Goal: Task Accomplishment & Management: Manage account settings

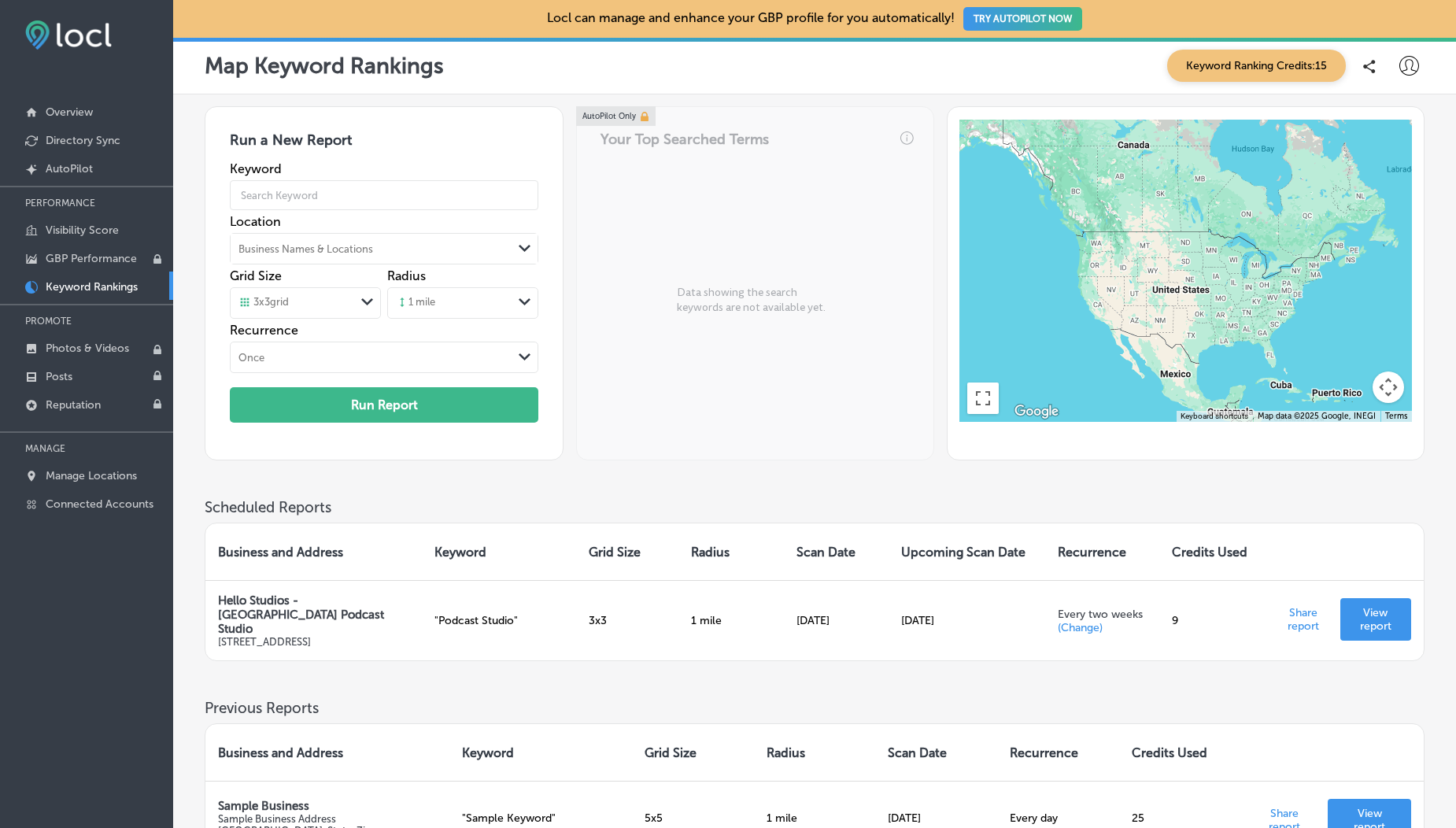
click at [1403, 66] on icon at bounding box center [1409, 66] width 20 height 20
click at [1354, 210] on p "Log Out" at bounding box center [1375, 203] width 48 height 19
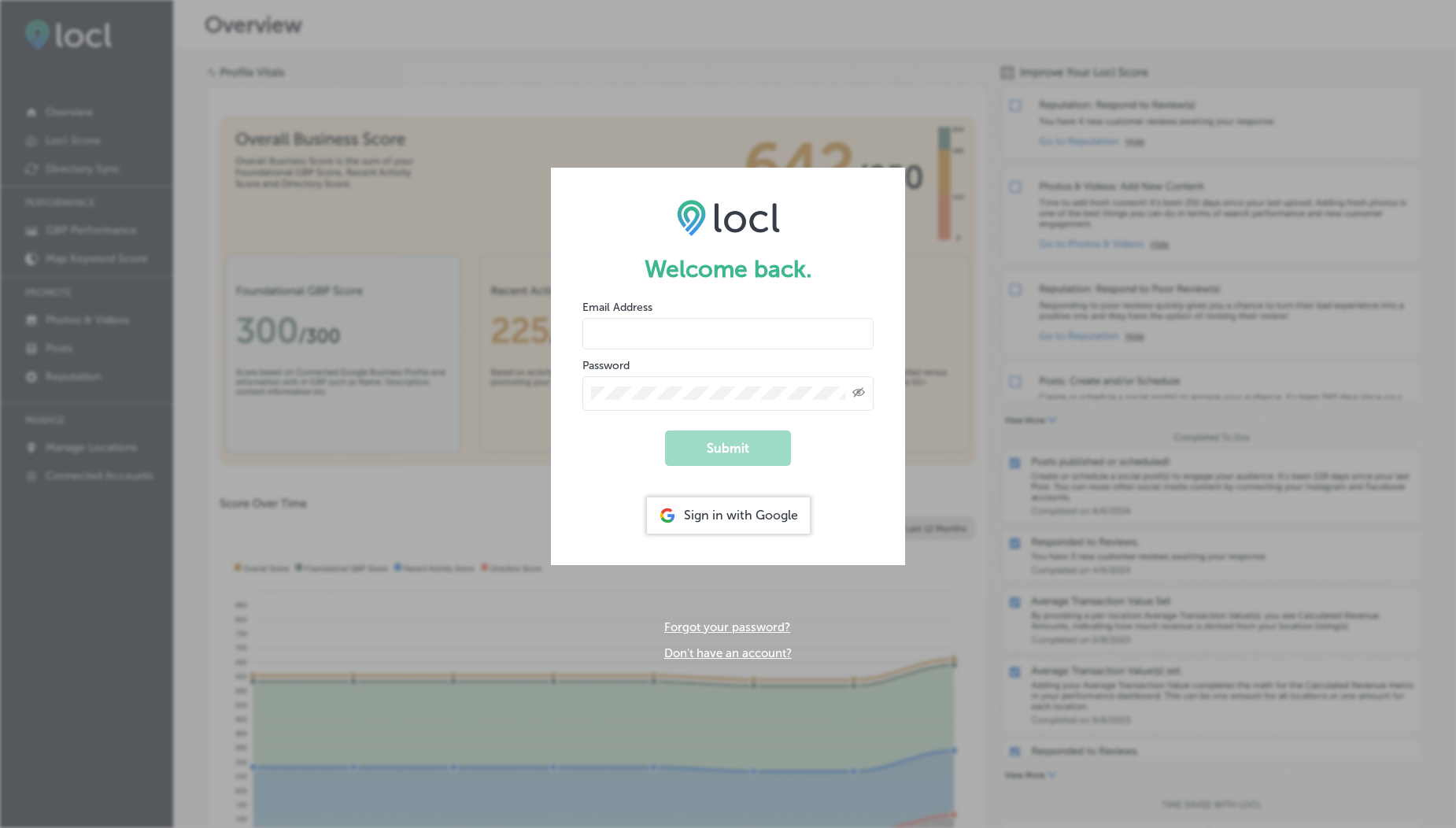
type input "usama@esketchers.com"
click at [649, 339] on input "usama@esketchers.com" at bounding box center [728, 334] width 291 height 31
click at [710, 339] on input "vasilikigreece69+testfnf@gmail.com" at bounding box center [728, 334] width 291 height 31
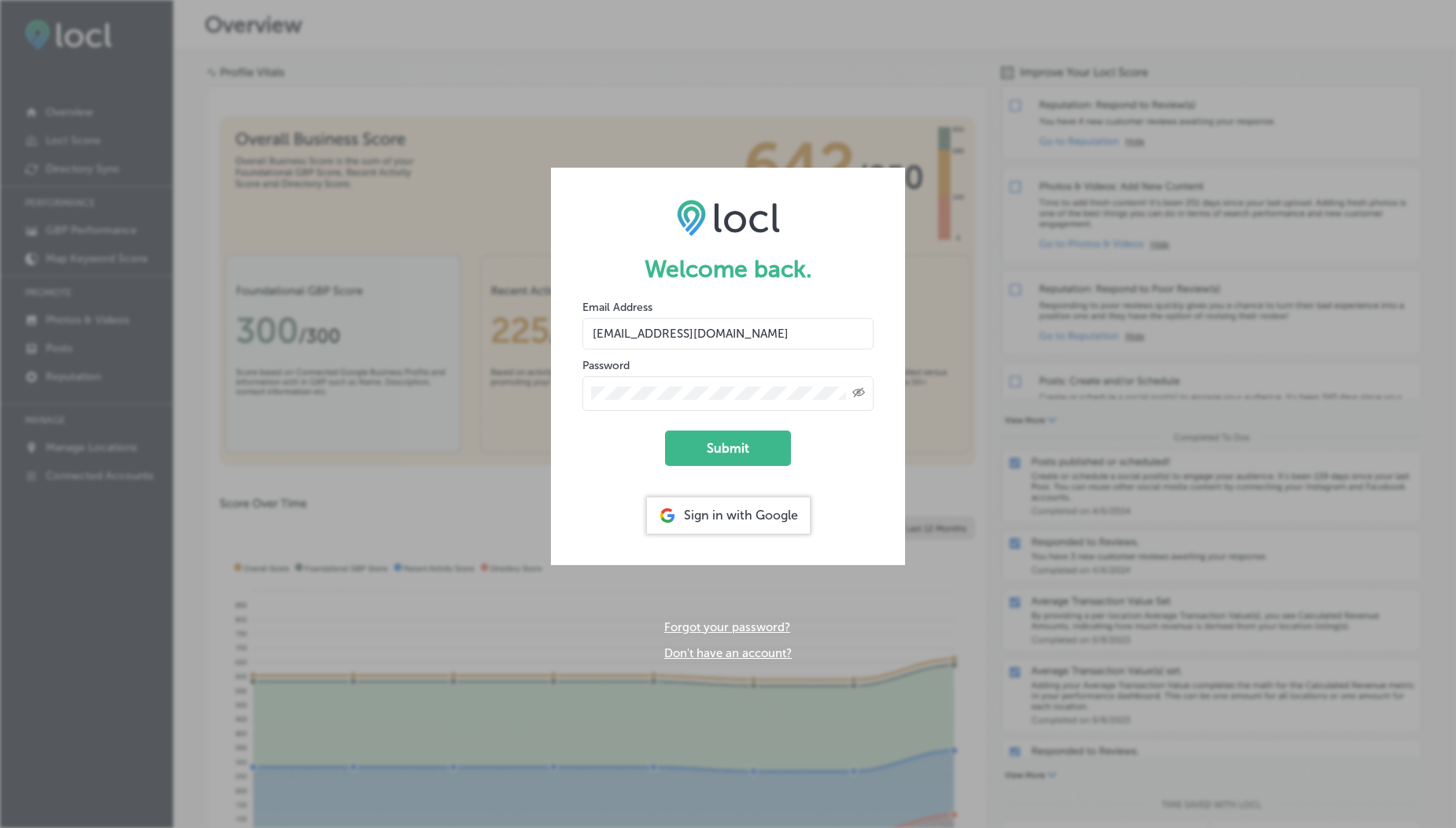
drag, startPoint x: 693, startPoint y: 333, endPoint x: 799, endPoint y: 336, distance: 106.0
click at [799, 336] on input "vasilikigreece69+testfnf@gmail.com" at bounding box center [728, 334] width 291 height 31
click at [711, 336] on input "vasilikigreece69+testap01@gmail.com" at bounding box center [728, 334] width 291 height 31
type input "vasilikigreece69+ap01@gmail.com"
click at [725, 452] on button "Submit" at bounding box center [728, 448] width 126 height 35
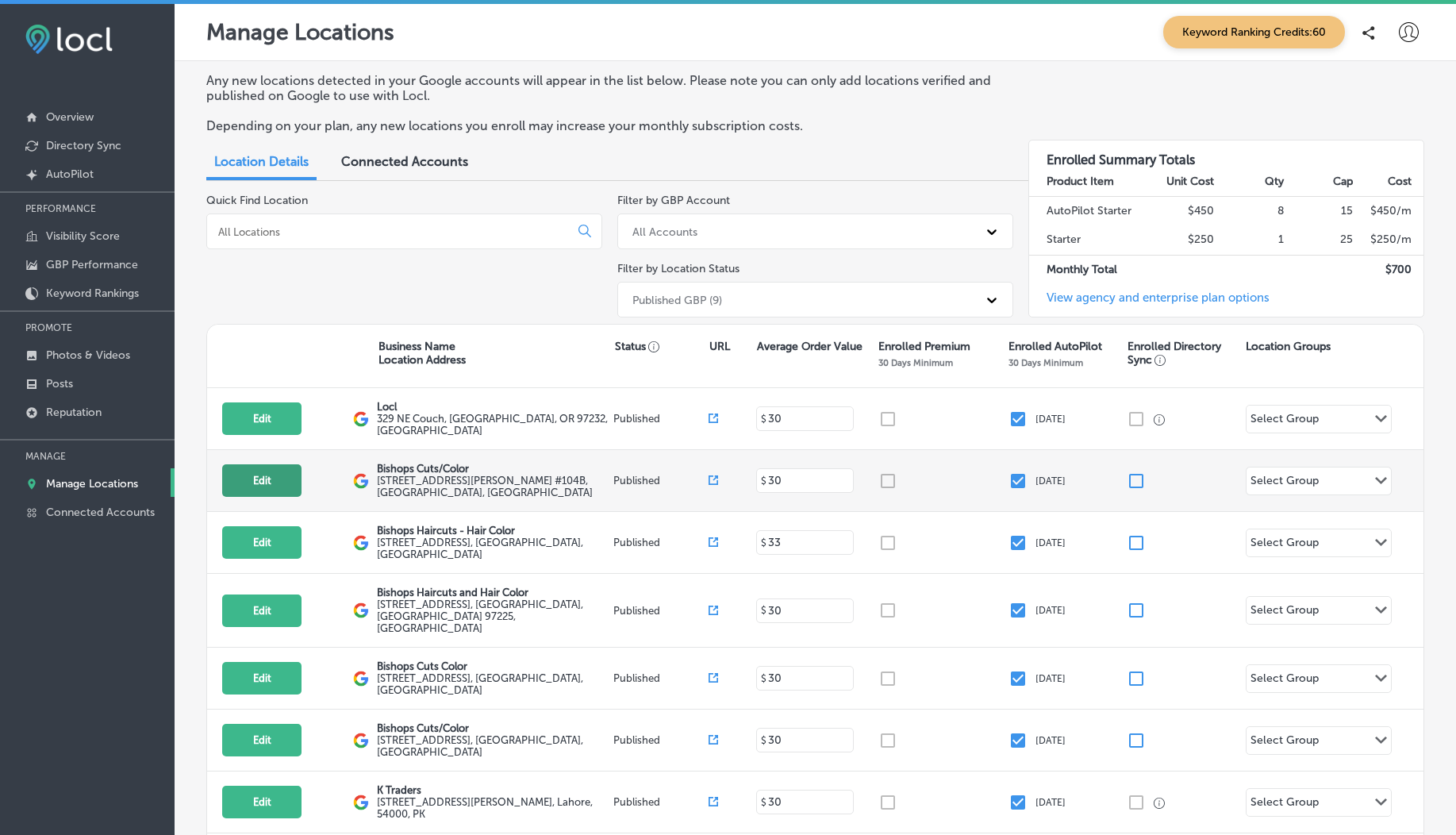
click at [269, 481] on button "Edit" at bounding box center [262, 480] width 79 height 32
select select "US"
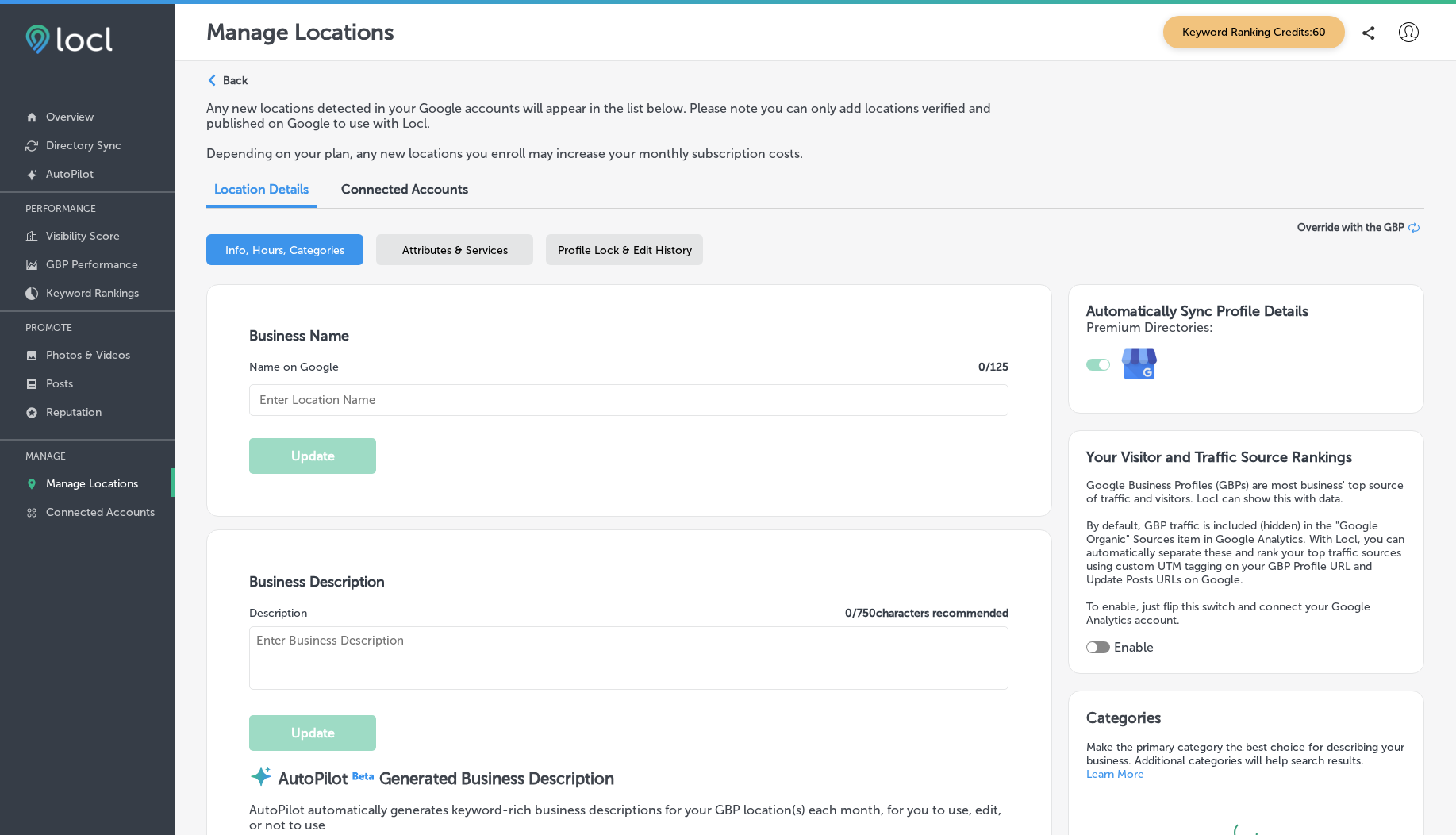
scroll to position [578, 0]
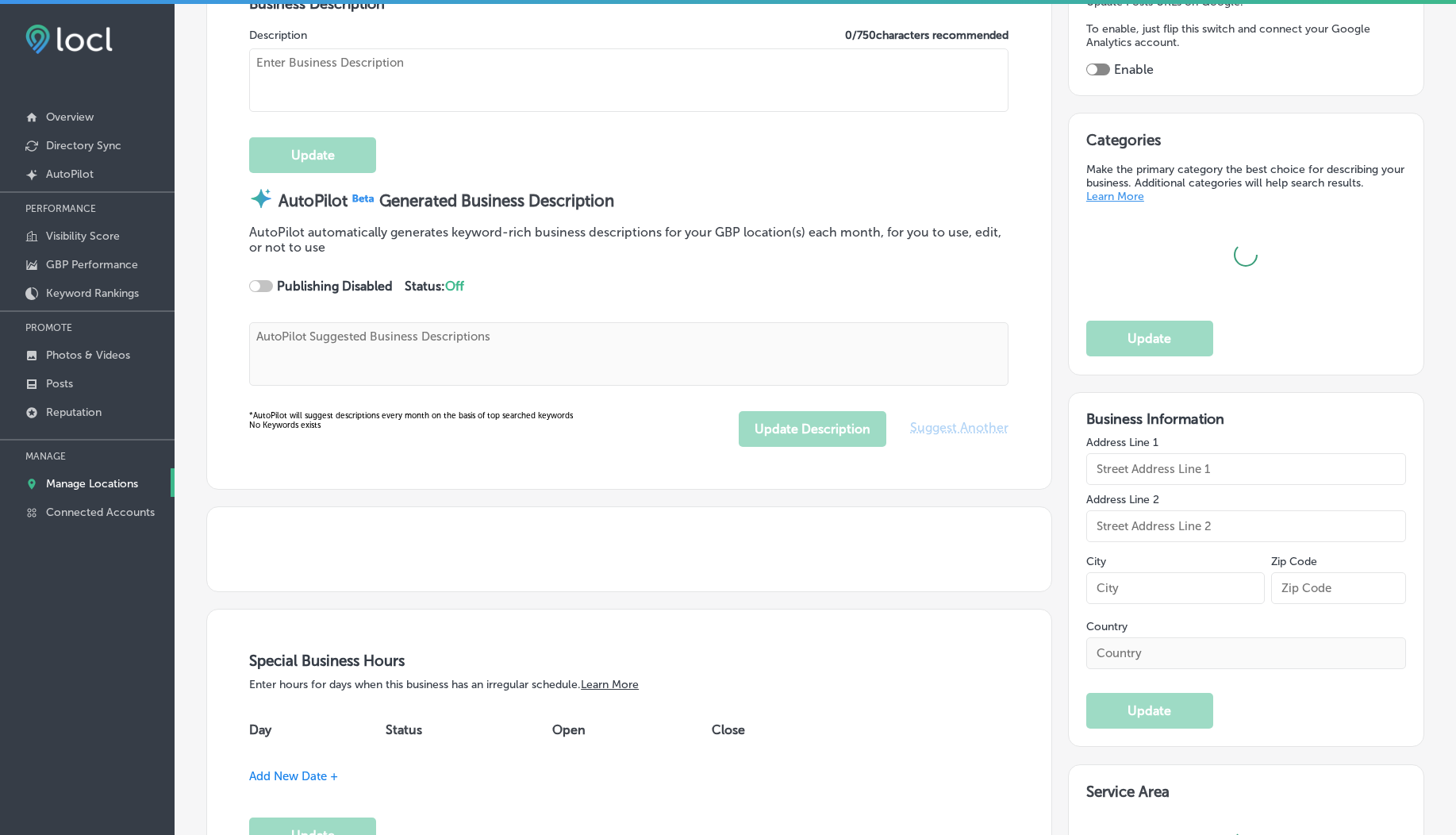
type textarea "At Bishops Cuts/Color, we redefine your hair experience with a blend of modern …"
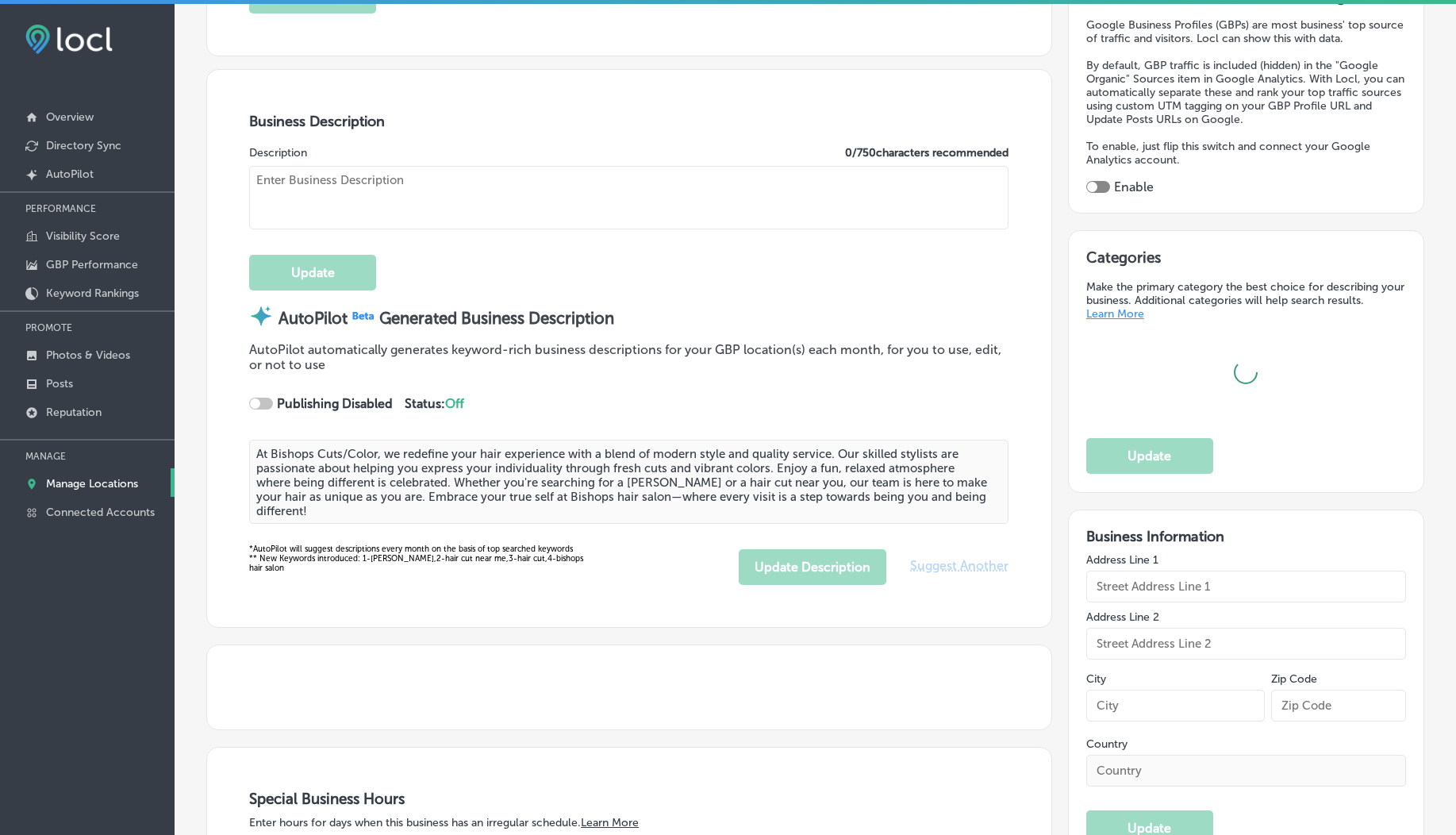
type input "Bishops Cuts/Color"
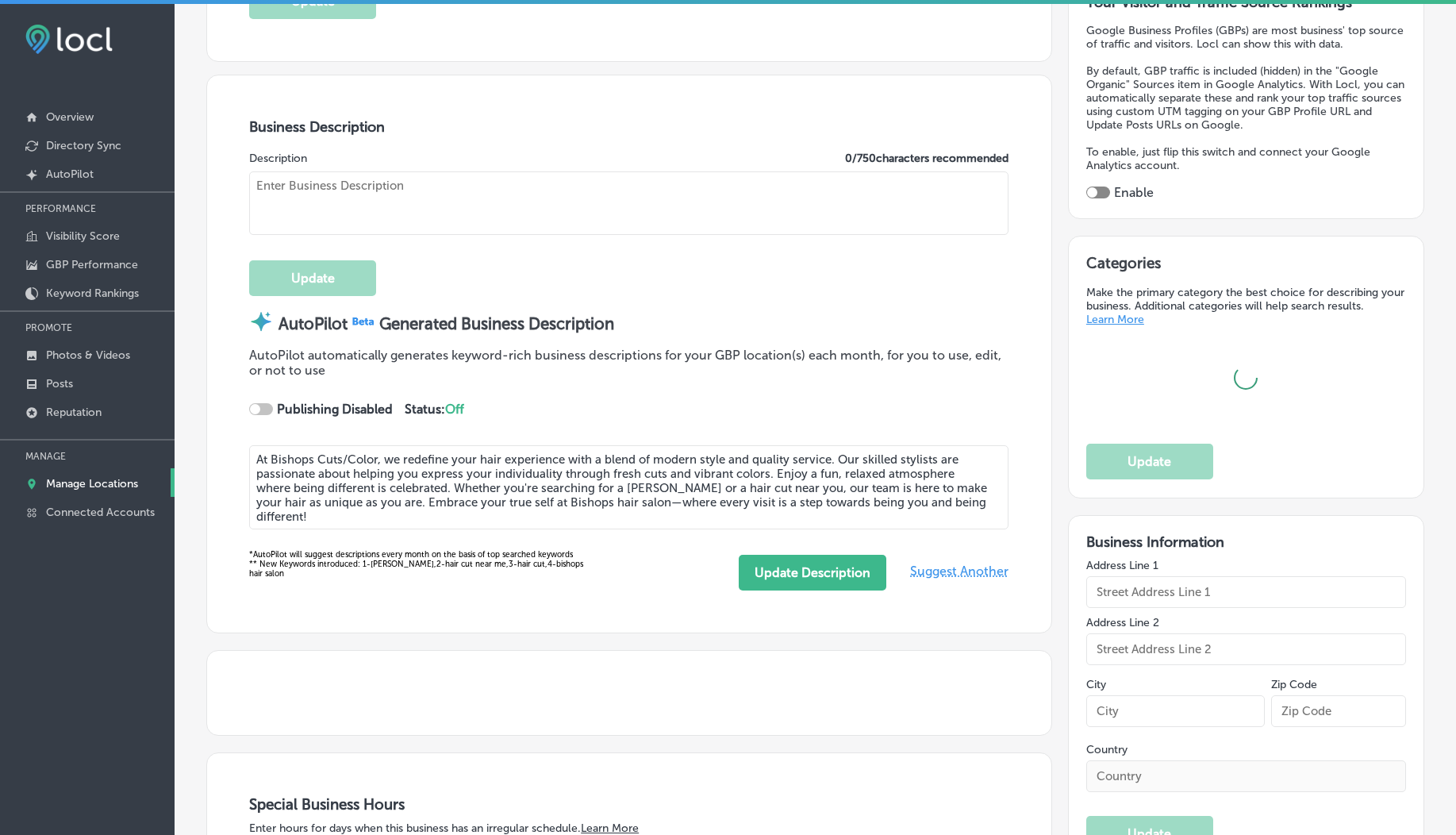
type input "[STREET_ADDRESS][PERSON_NAME]"
type input "#104B"
type input "[GEOGRAPHIC_DATA]"
type input "98661"
type input "US"
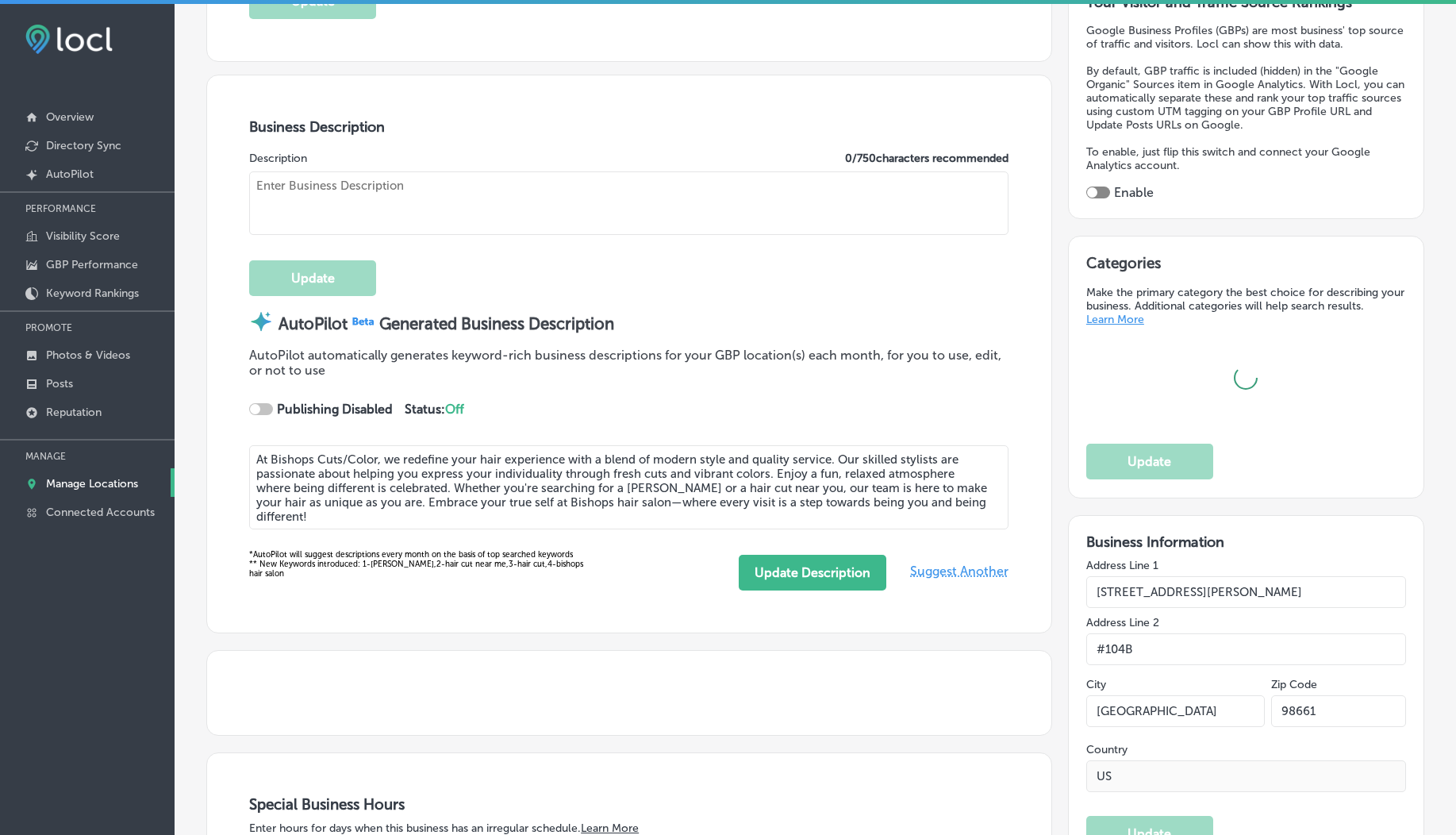
type input "[URL][DOMAIN_NAME][PERSON_NAME]"
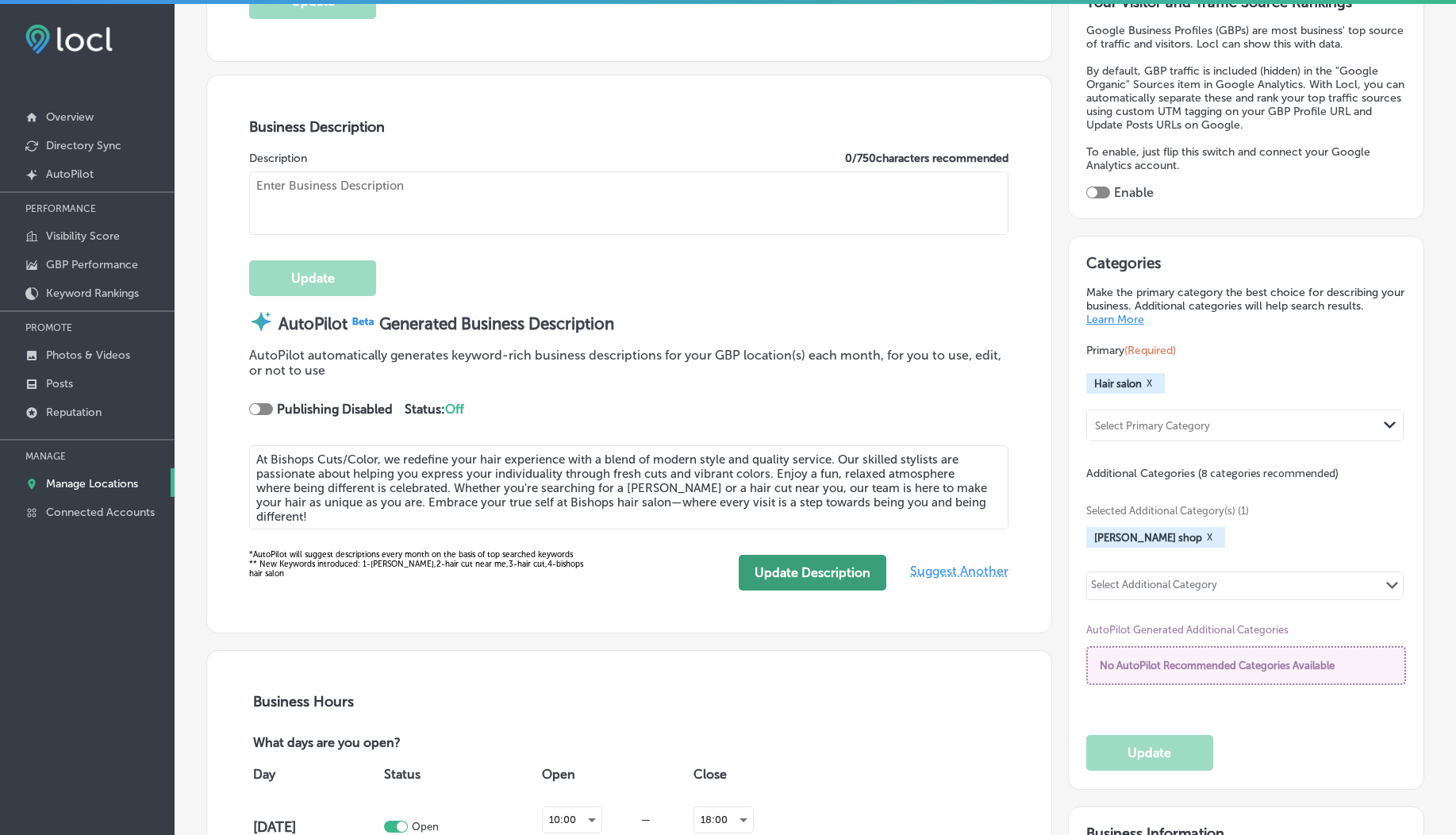
type textarea "At Bishops Cuts/Color, we redefine the hair salon experience by combining excep…"
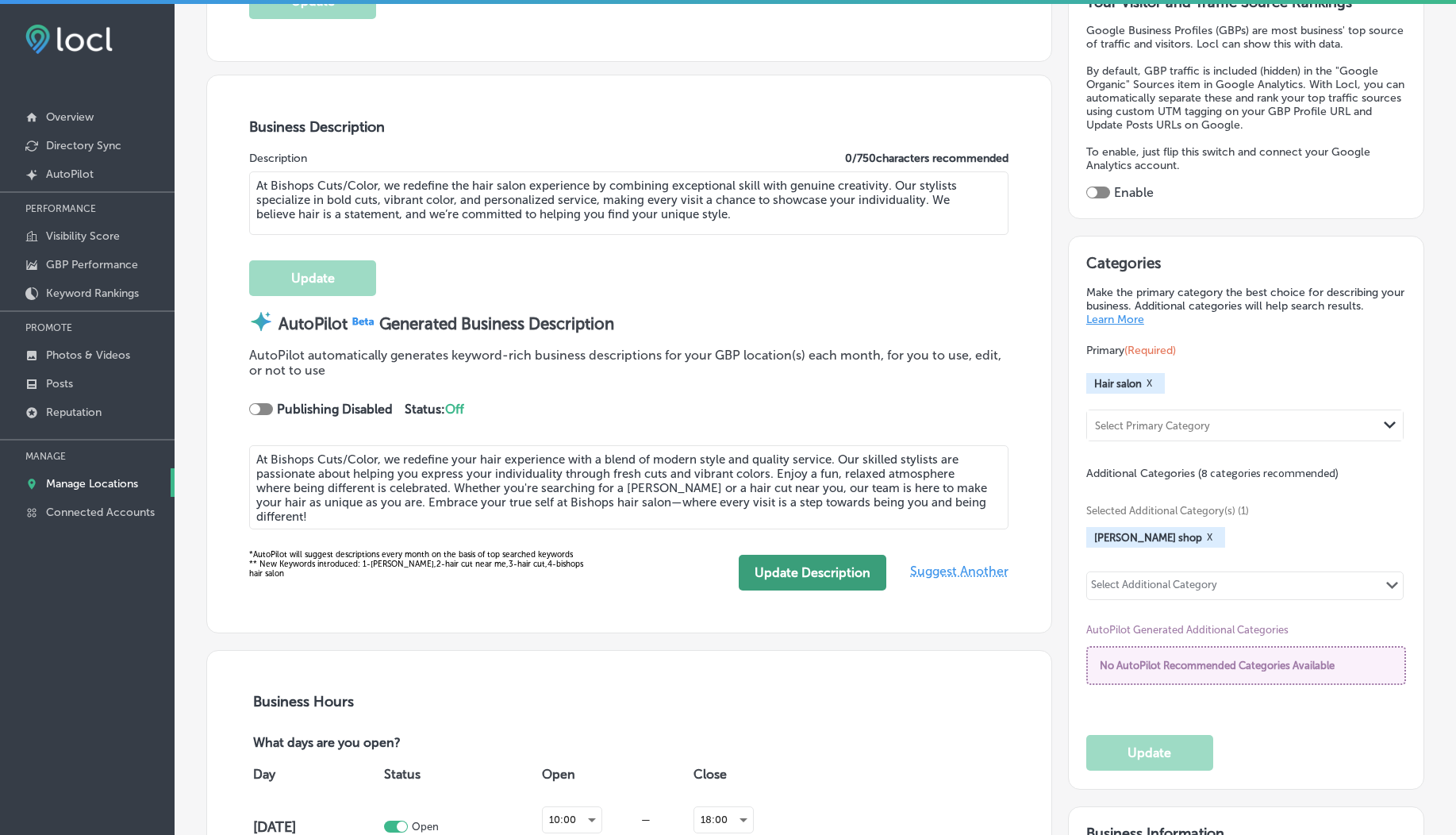
type input "[PHONE_NUMBER]"
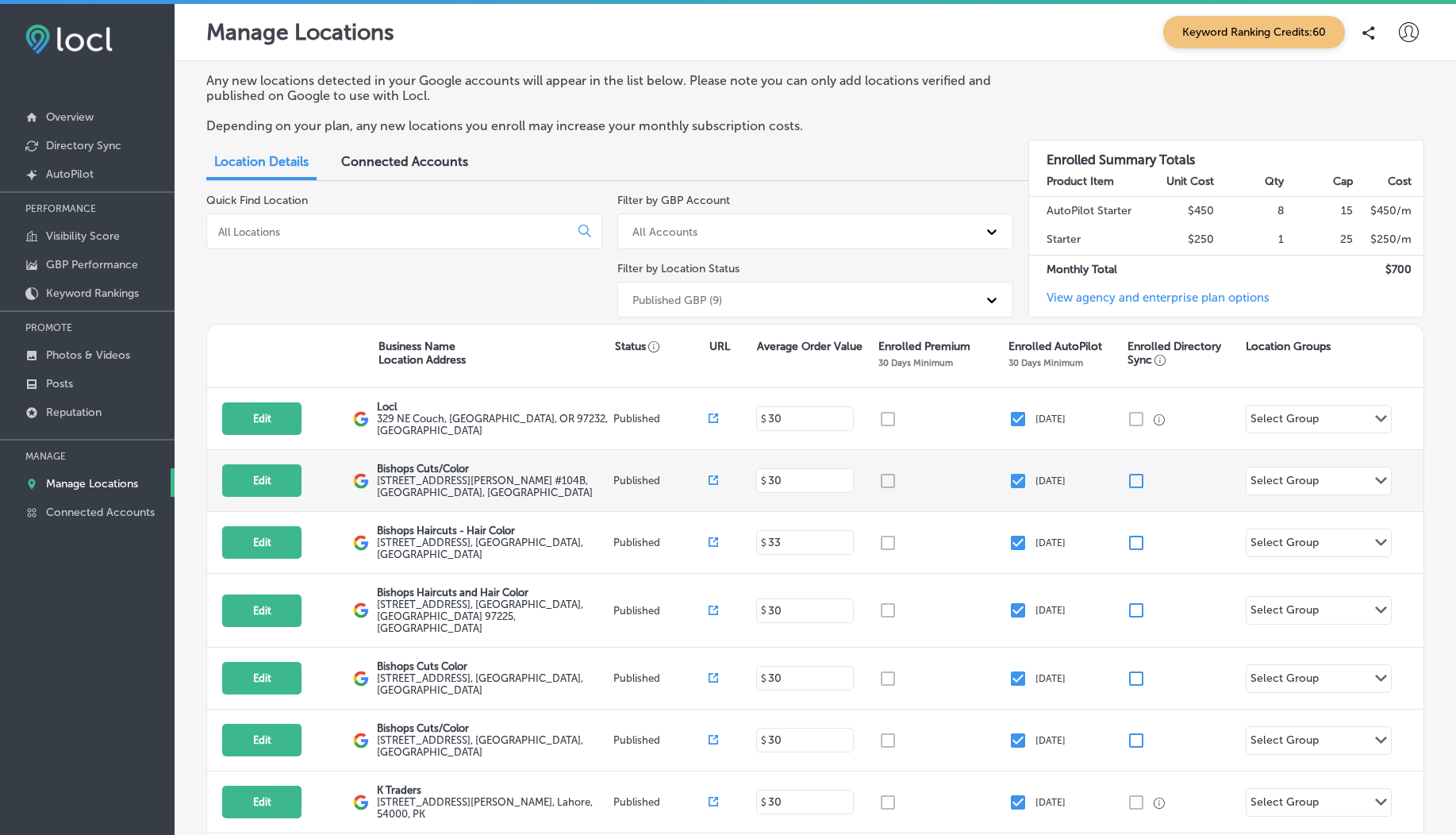
click at [277, 458] on div "Edit This location is not published yet. Bishops Cuts/Color [STREET_ADDRESS][PE…" at bounding box center [815, 481] width 1217 height 62
click at [276, 464] on button "Edit" at bounding box center [262, 480] width 79 height 32
select select "US"
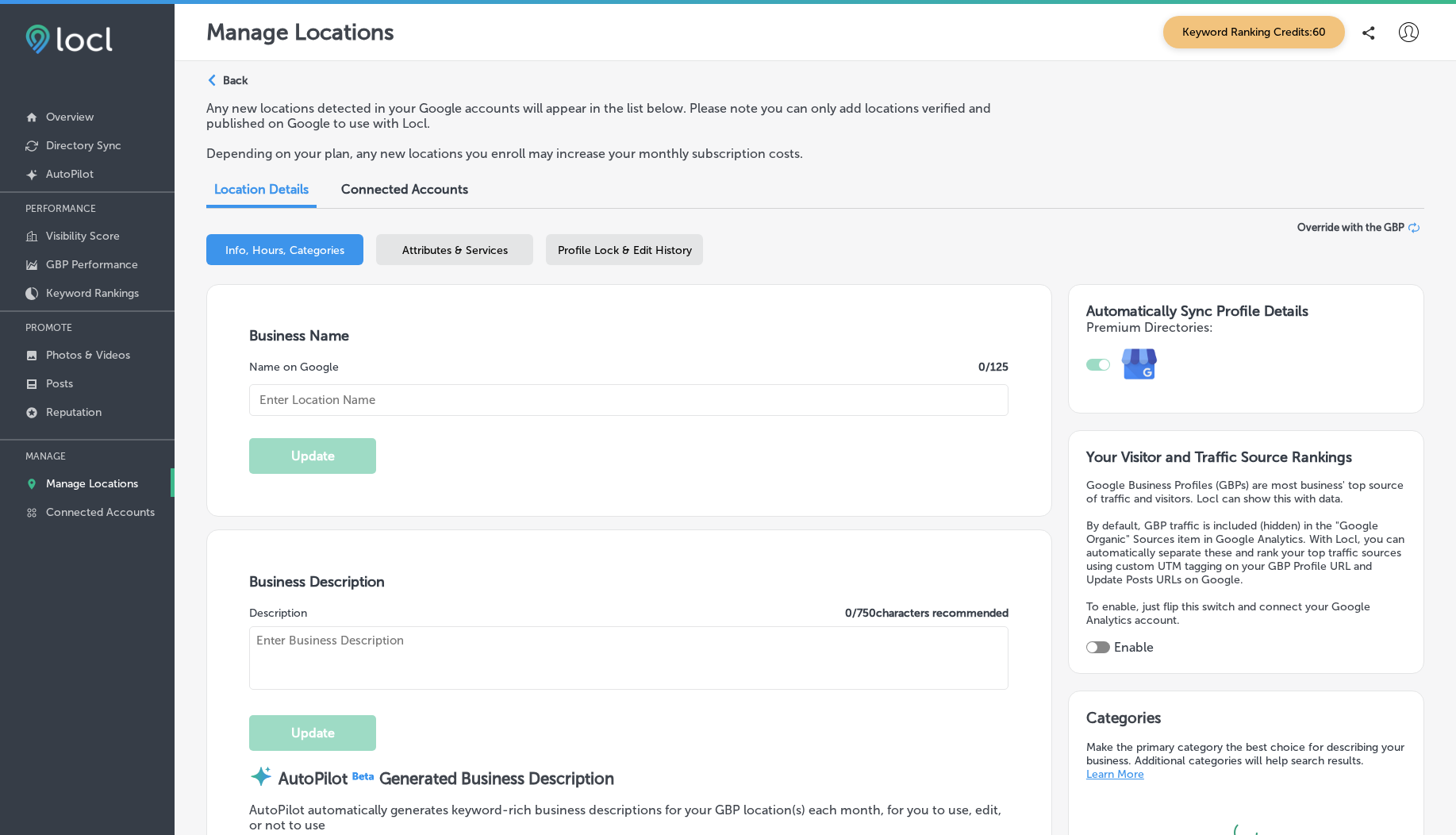
scroll to position [617, 0]
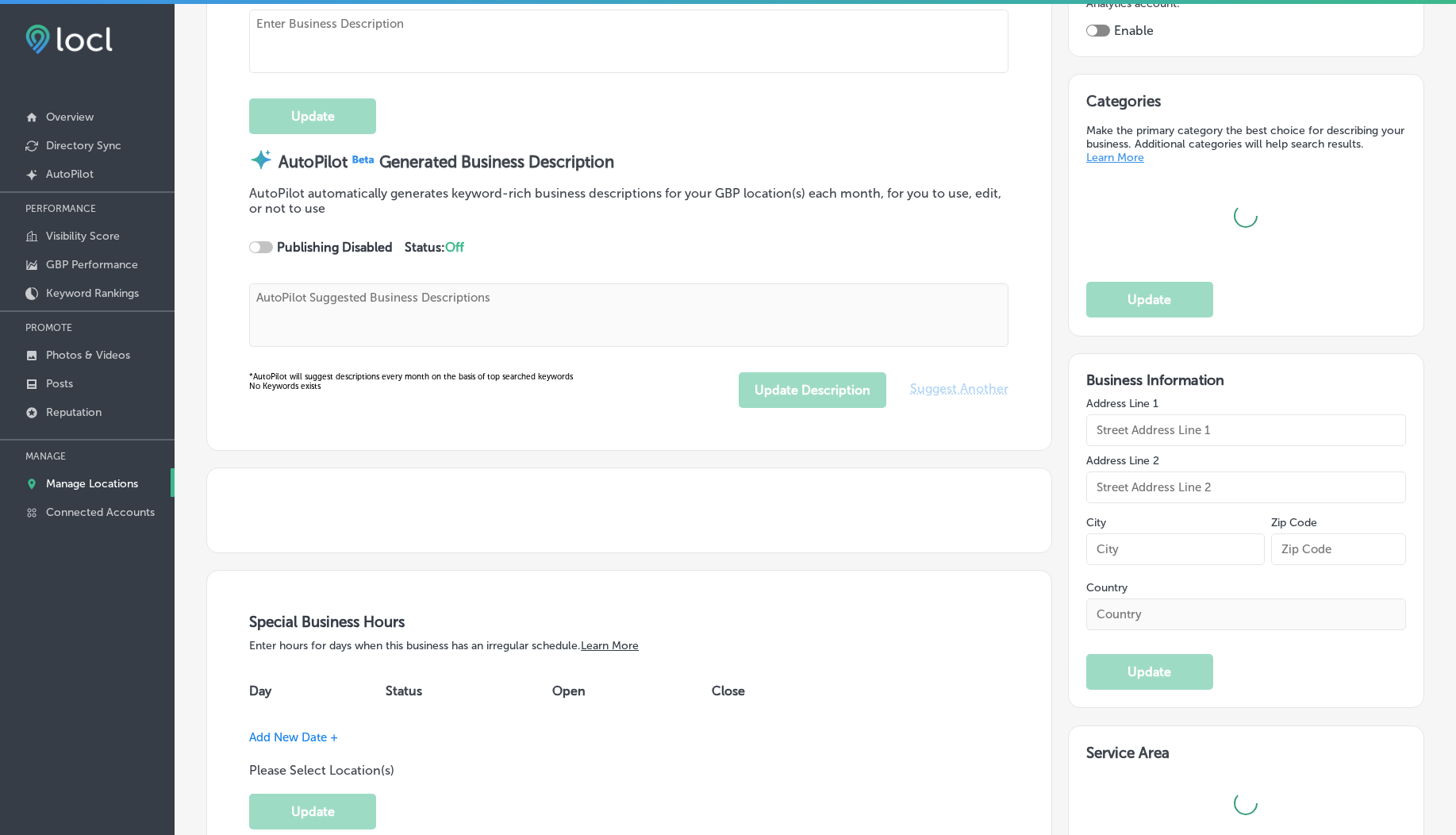
type input "Bishops Cuts/Color"
type textarea "At Bishops Cuts/Color, we redefine the hair salon experience by combining excep…"
type textarea "At Bishops Cuts/Color, we redefine your hair experience with a blend of modern …"
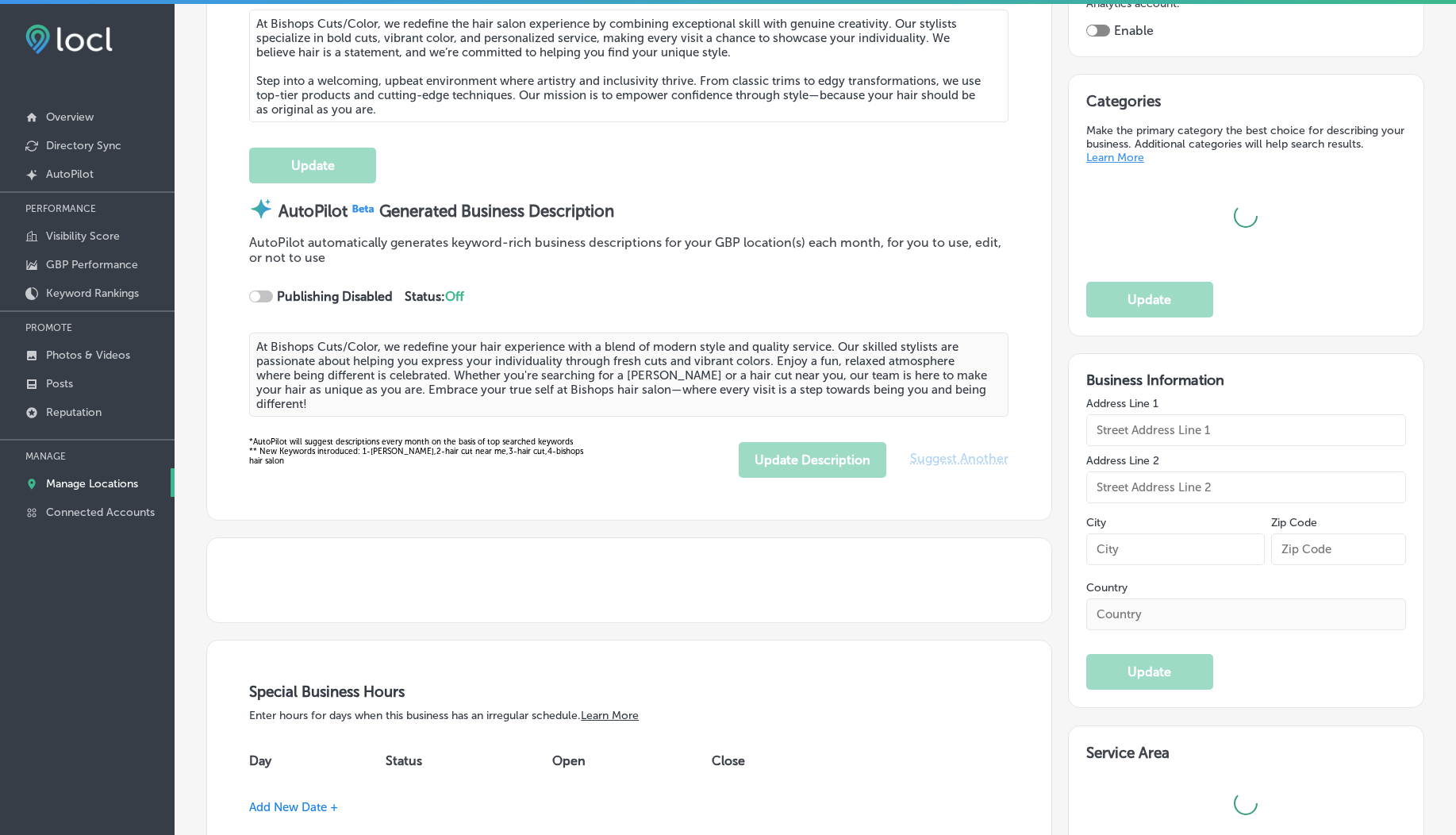
type input "[URL][DOMAIN_NAME][PERSON_NAME]"
type input "[PHONE_NUMBER]"
type input "[STREET_ADDRESS][PERSON_NAME]"
type input "#104B"
type input "[GEOGRAPHIC_DATA]"
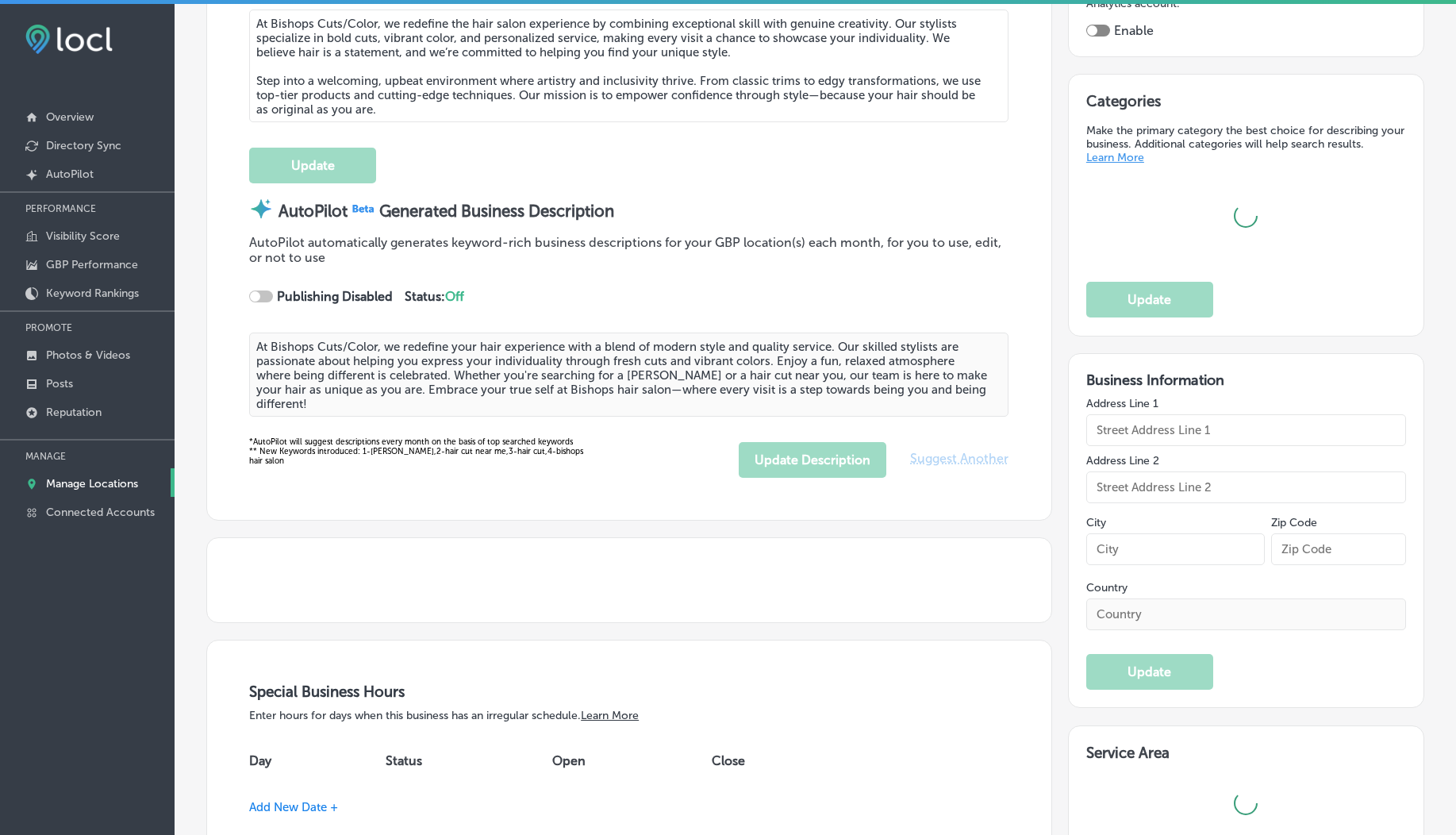
type input "98661"
type input "US"
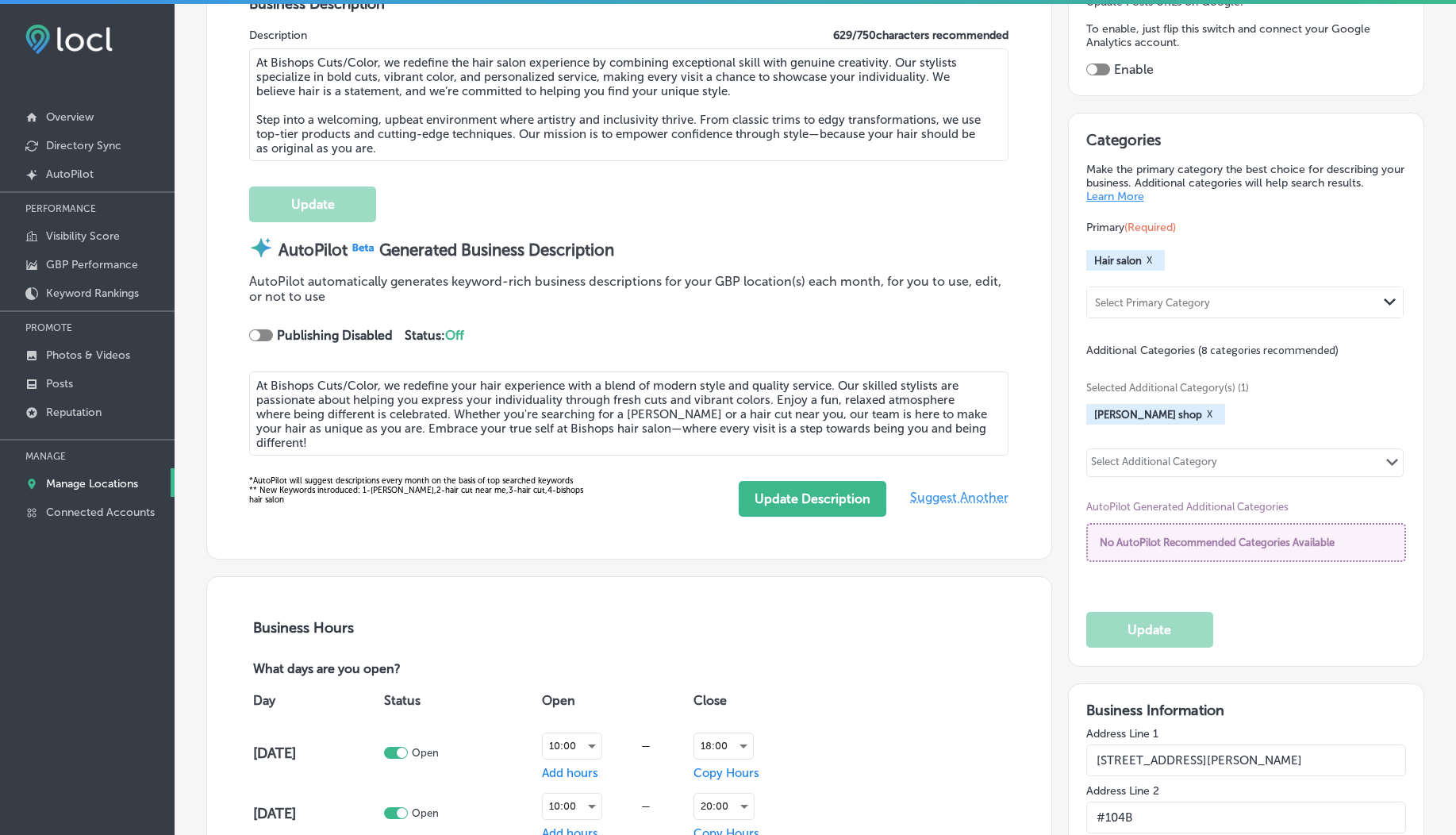
scroll to position [505, 0]
